Goal: Use online tool/utility: Utilize a website feature to perform a specific function

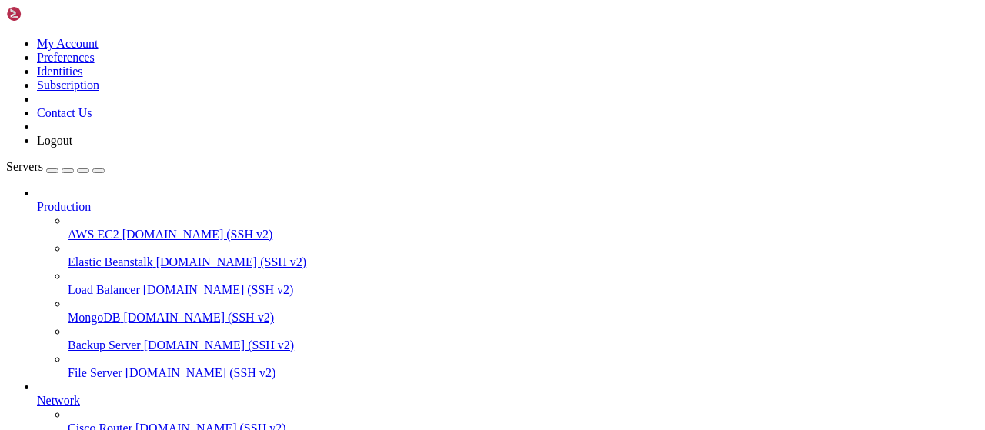
type input "/root"
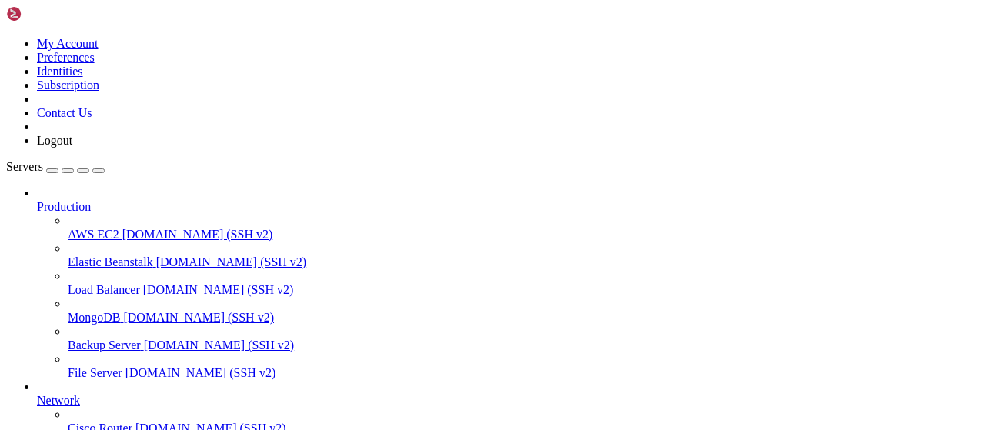
scroll to position [128, 0]
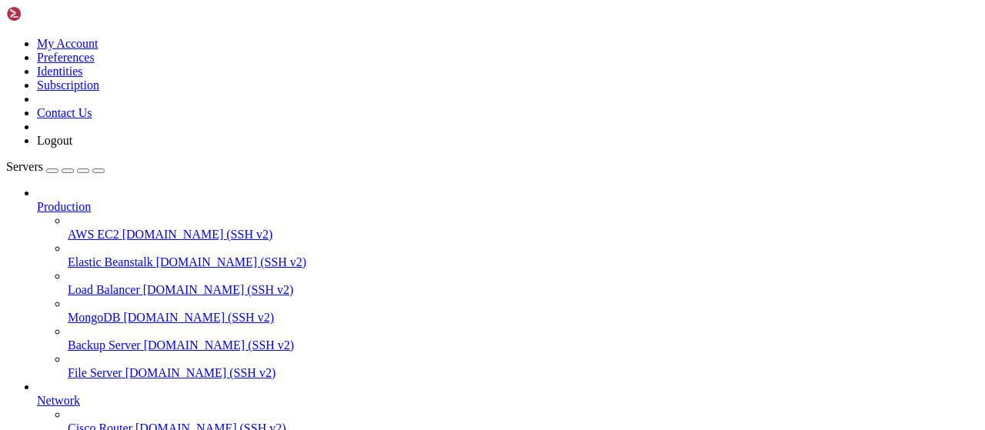
type input "/root/bybsa"
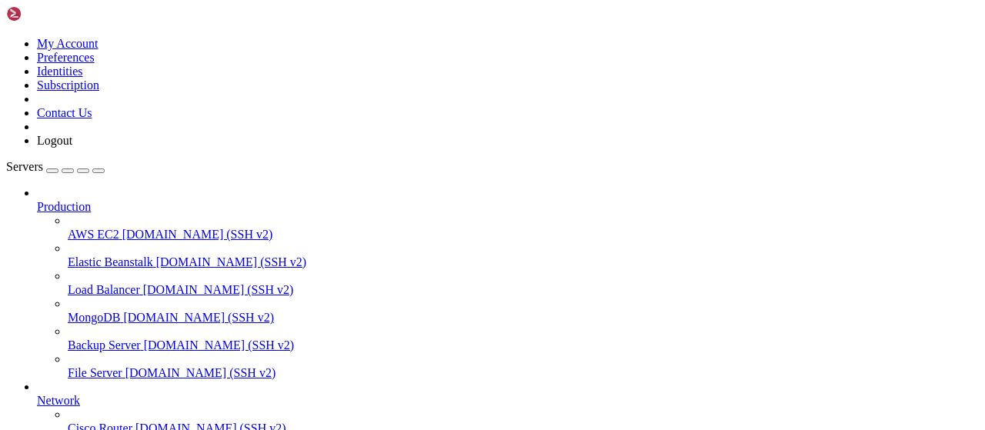
scroll to position [34, 0]
type textarea "if __name__ == '__main__': [DOMAIN_NAME](host='[TECHNICAL_ID]', port=80)"
